Goal: Task Accomplishment & Management: Use online tool/utility

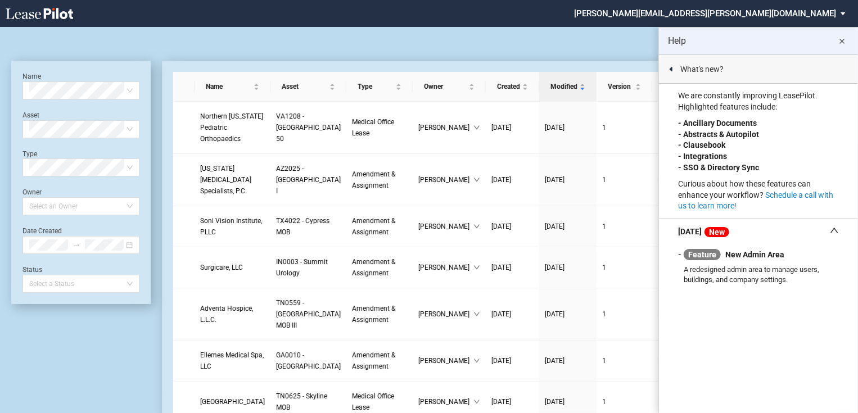
click at [843, 40] on md-icon "close" at bounding box center [842, 41] width 13 height 13
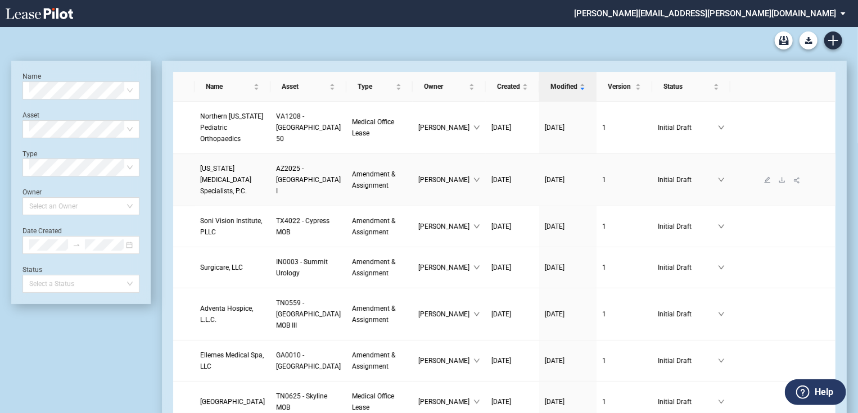
click at [220, 187] on span "[US_STATE] [MEDICAL_DATA] Specialists, P.C." at bounding box center [225, 180] width 51 height 30
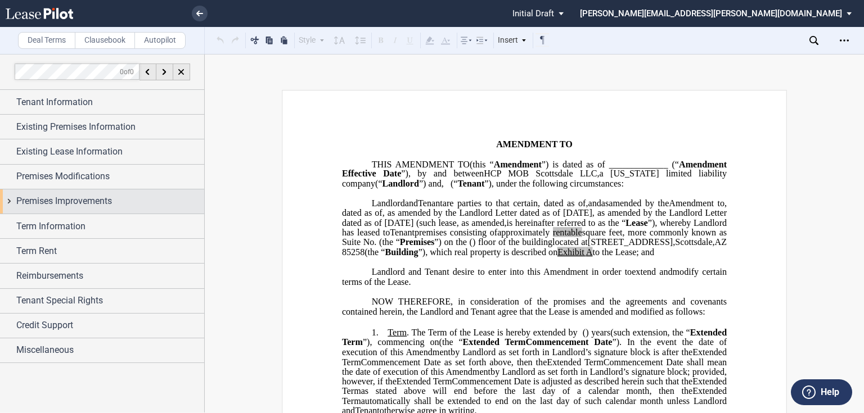
click at [127, 195] on div "Premises Improvements" at bounding box center [110, 201] width 188 height 13
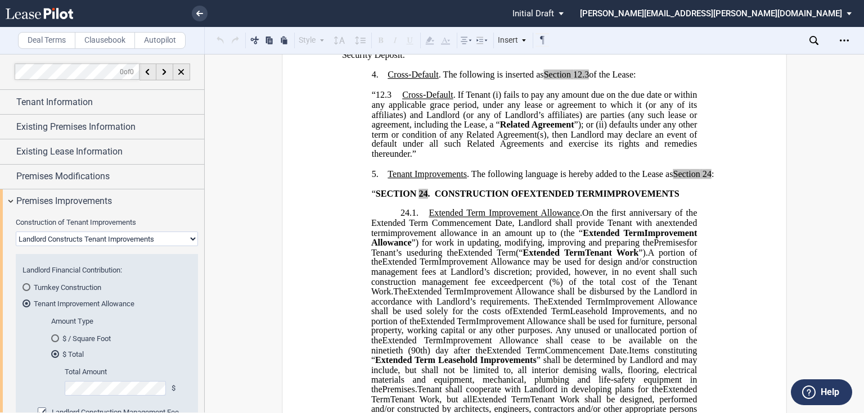
scroll to position [540, 0]
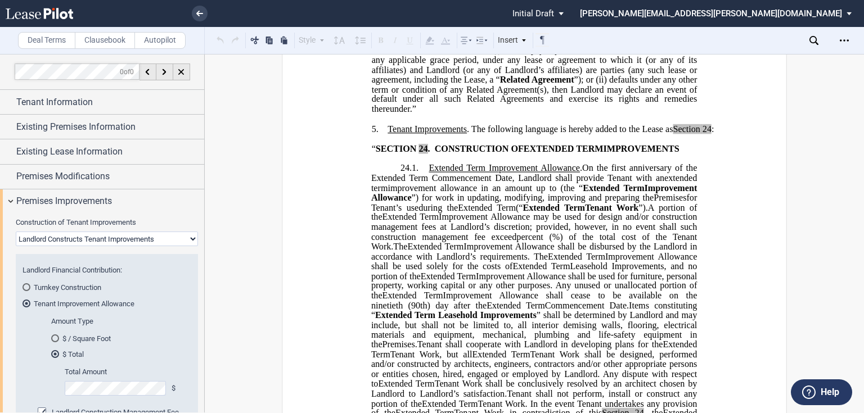
click at [25, 306] on div "Tenant Improvement Allowance" at bounding box center [26, 304] width 8 height 8
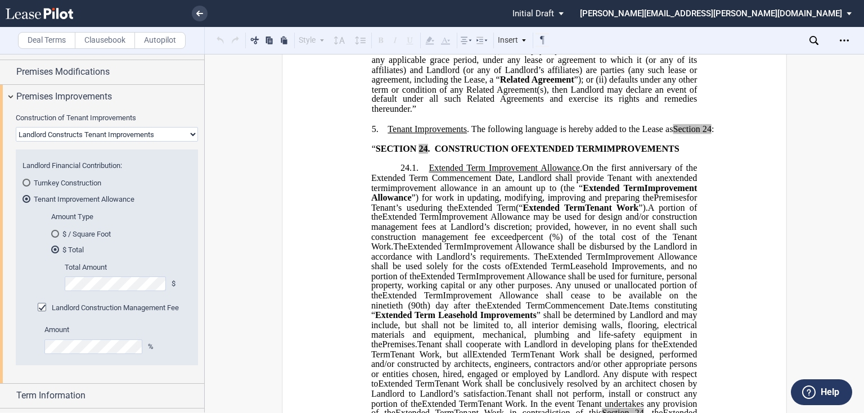
scroll to position [135, 0]
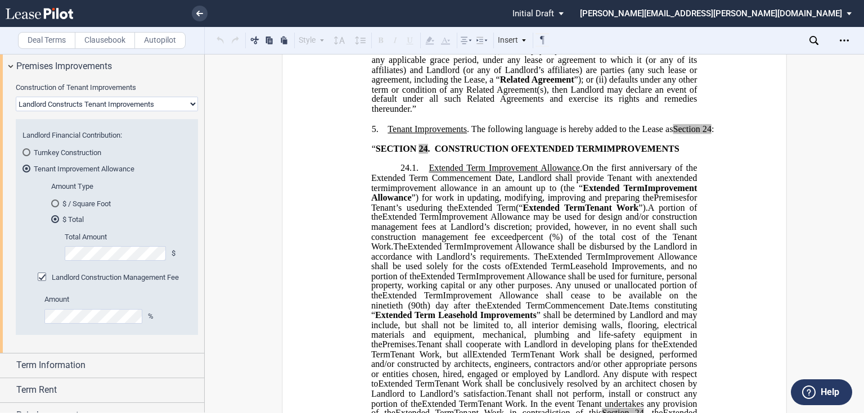
click at [42, 277] on div "Landlord Construction Management Fee" at bounding box center [43, 278] width 11 height 11
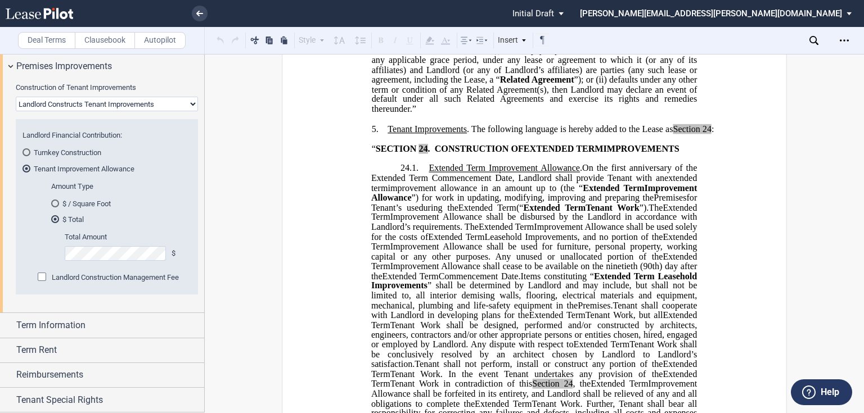
click at [42, 277] on div "Landlord Construction Management Fee" at bounding box center [43, 278] width 11 height 11
